Goal: Navigation & Orientation: Go to known website

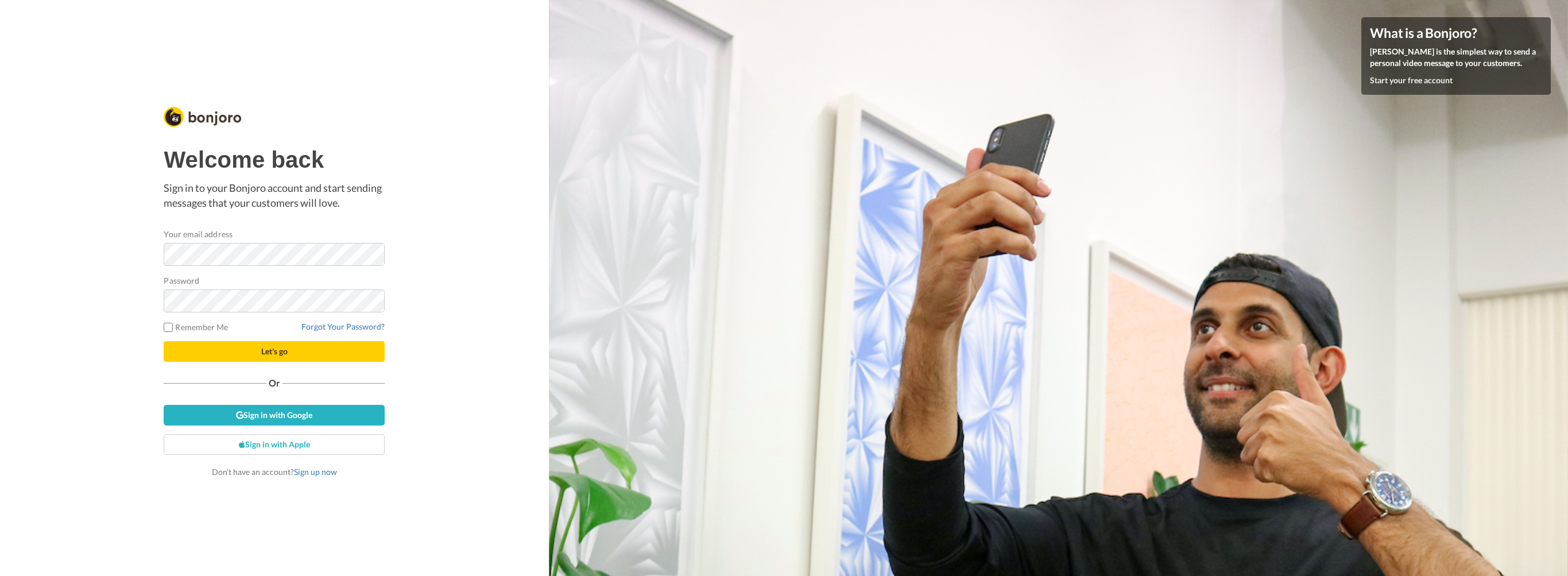
click at [617, 53] on div "What is a Bonjoro? Bonjoro is the simplest way to send a personal video message…" at bounding box center [1057, 288] width 1019 height 576
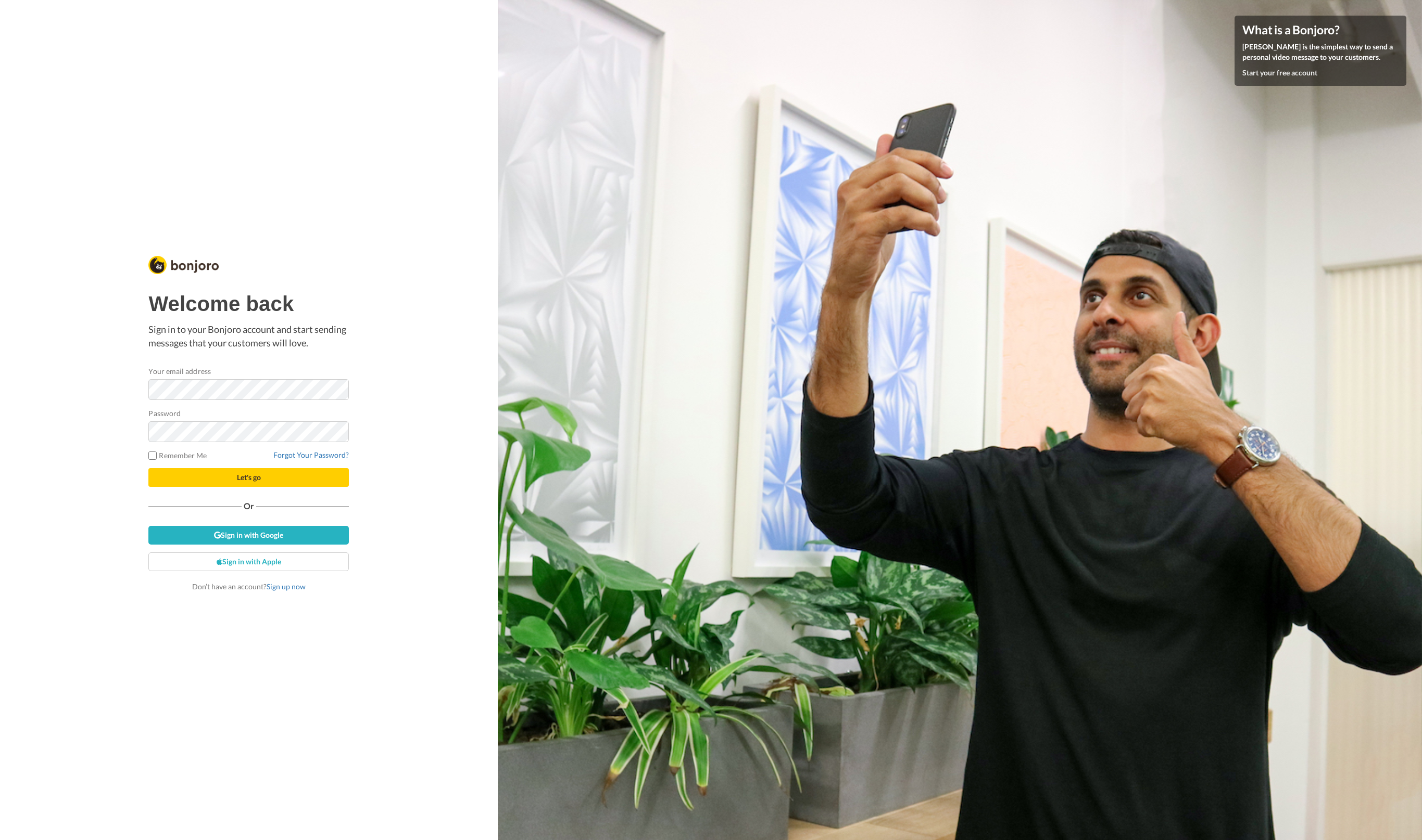
click at [1421, 389] on com-1password-button at bounding box center [1422, 420] width 0 height 840
